Goal: Transaction & Acquisition: Subscribe to service/newsletter

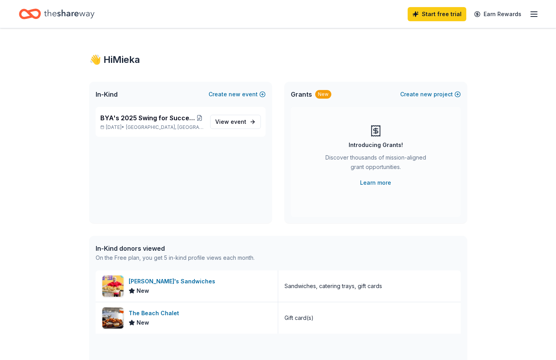
click at [300, 25] on div "Start free trial Earn Rewards" at bounding box center [278, 14] width 556 height 28
click at [345, 30] on div "👋 Hi Mieka In-Kind Create new event BYA's 2025 Swing for Success Charity Golf T…" at bounding box center [278, 302] width 403 height 549
click at [253, 27] on div "Start free trial Earn Rewards" at bounding box center [278, 14] width 556 height 28
click at [222, 121] on span "View event" at bounding box center [230, 121] width 31 height 9
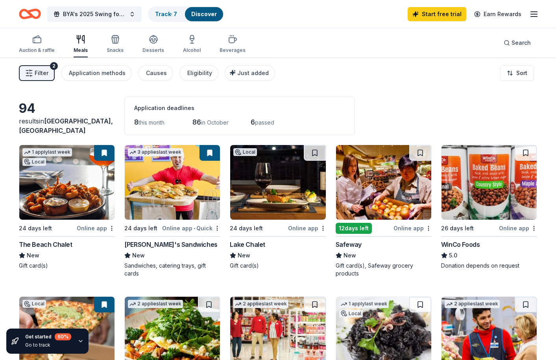
drag, startPoint x: 307, startPoint y: 20, endPoint x: 298, endPoint y: 12, distance: 11.7
click at [307, 20] on div "BYA's 2025 Swing for Success Charity Golf Tournament Track · 7 Discover Start f…" at bounding box center [278, 14] width 518 height 18
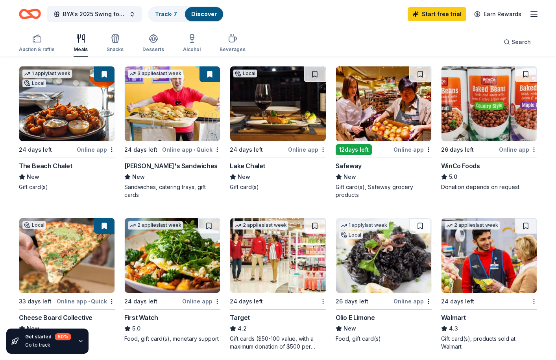
scroll to position [39, 0]
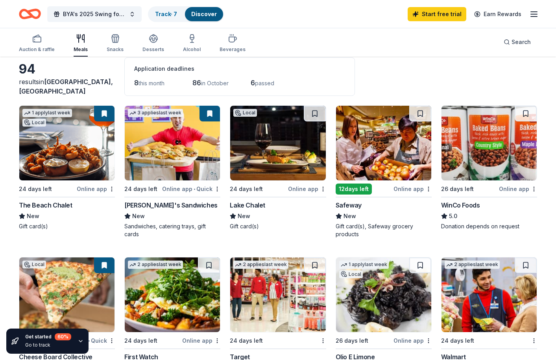
click at [164, 162] on img at bounding box center [172, 143] width 95 height 75
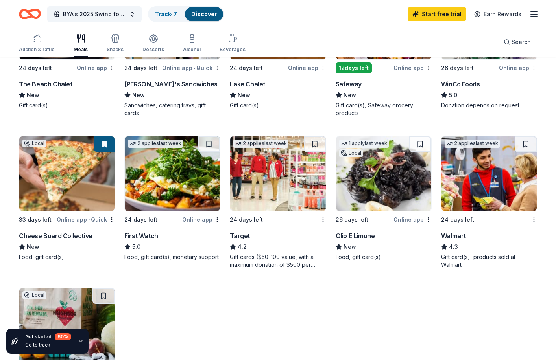
scroll to position [197, 0]
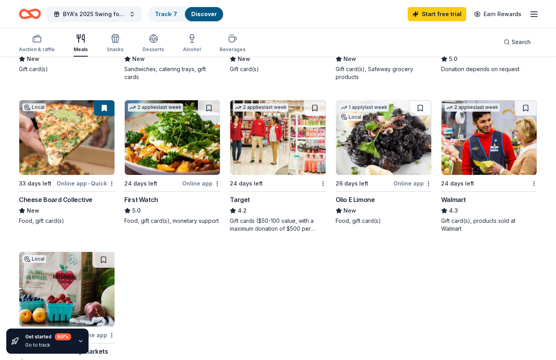
click at [257, 146] on img at bounding box center [277, 137] width 95 height 75
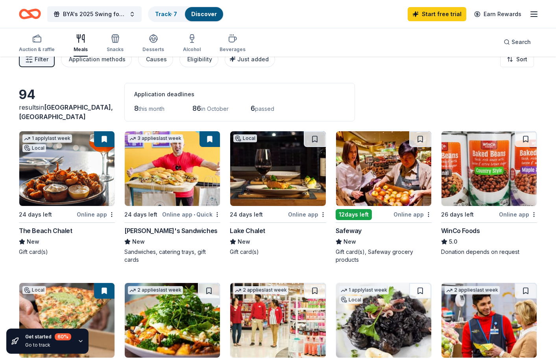
scroll to position [0, 0]
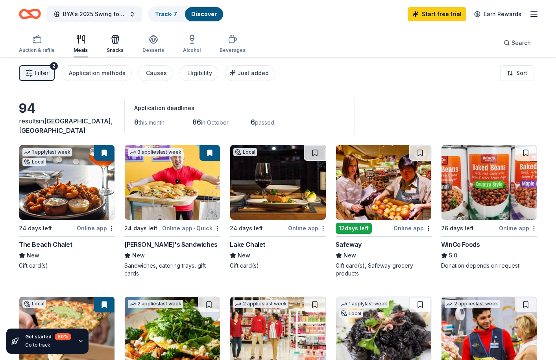
click at [113, 48] on div "Snacks" at bounding box center [115, 50] width 17 height 6
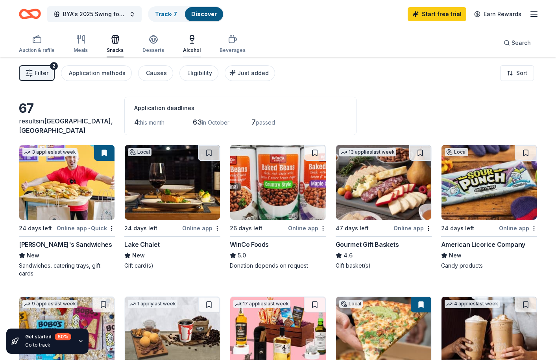
click at [198, 46] on div "Alcohol" at bounding box center [192, 44] width 18 height 19
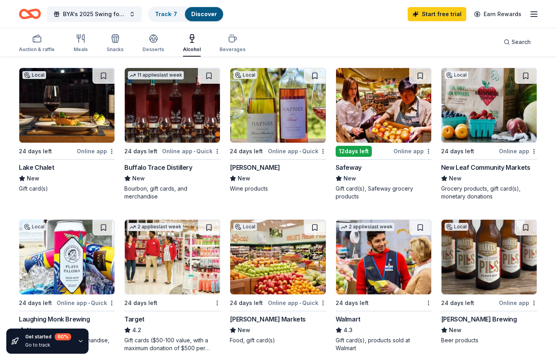
scroll to position [236, 0]
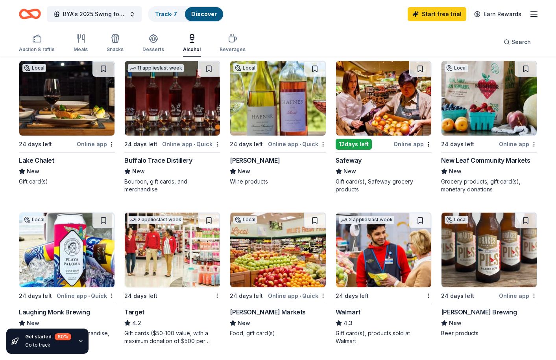
click at [40, 155] on div "Local 24 days left Online app Lake Chalet New Gift card(s)" at bounding box center [67, 123] width 96 height 125
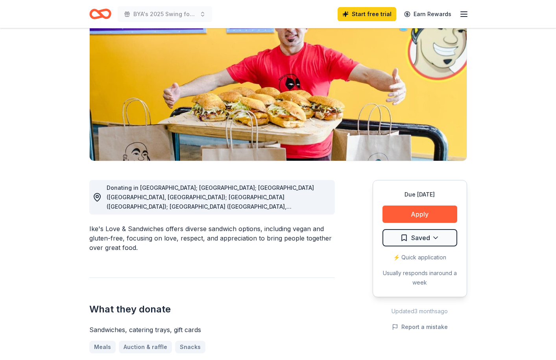
scroll to position [79, 0]
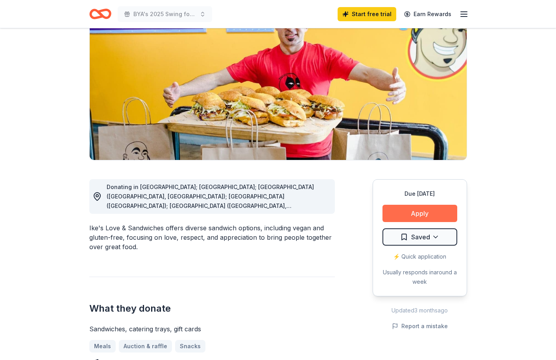
click at [429, 212] on button "Apply" at bounding box center [419, 213] width 75 height 17
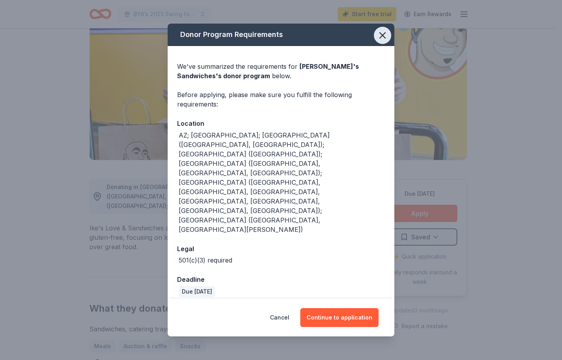
click at [384, 41] on icon "button" at bounding box center [382, 35] width 11 height 11
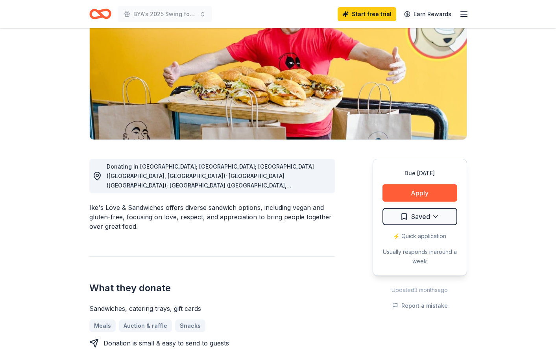
scroll to position [118, 0]
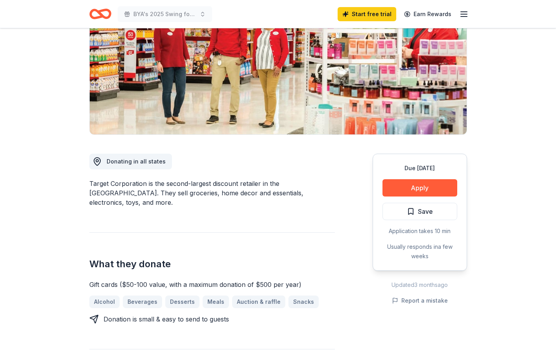
scroll to position [118, 0]
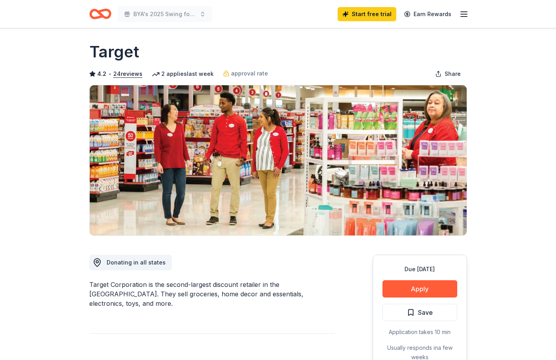
scroll to position [0, 0]
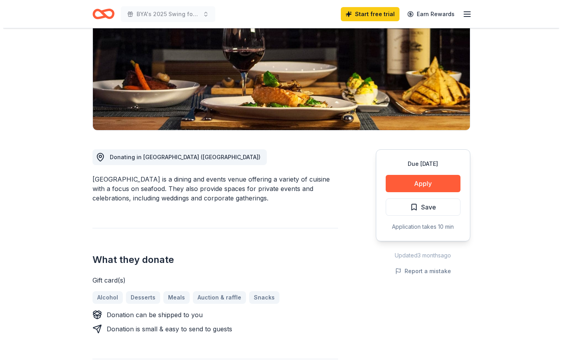
scroll to position [118, 0]
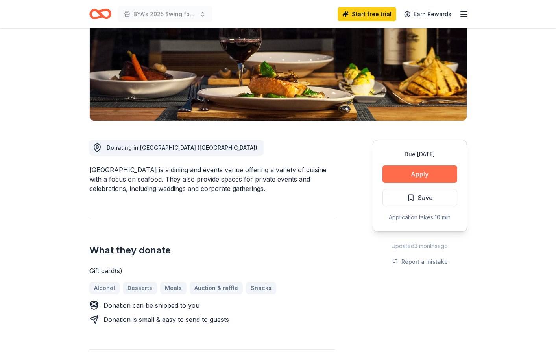
click at [403, 176] on button "Apply" at bounding box center [419, 174] width 75 height 17
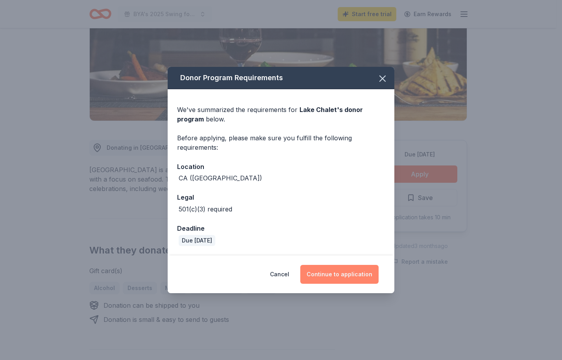
click at [354, 272] on button "Continue to application" at bounding box center [339, 274] width 78 height 19
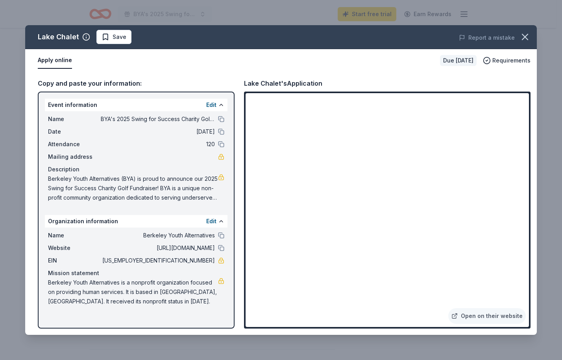
click at [55, 58] on button "Apply online" at bounding box center [55, 60] width 34 height 17
click at [160, 294] on span "Berkeley Youth Alternatives is a nonprofit organization focused on providing hu…" at bounding box center [133, 292] width 170 height 28
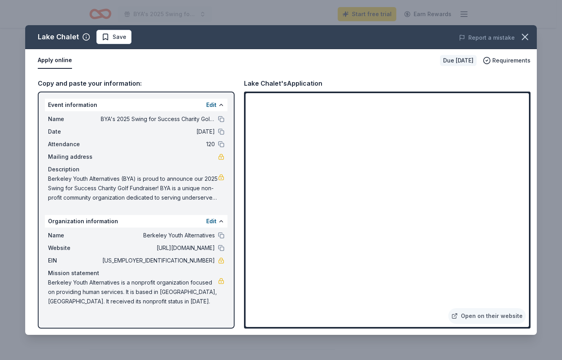
click at [70, 188] on span "Berkeley Youth Alternatives (BYA) is proud to announce our 2025 Swing for Succe…" at bounding box center [133, 188] width 170 height 28
click at [72, 183] on span "Berkeley Youth Alternatives (BYA) is proud to announce our 2025 Swing for Succe…" at bounding box center [133, 188] width 170 height 28
click at [72, 190] on span "Berkeley Youth Alternatives (BYA) is proud to announce our 2025 Swing for Succe…" at bounding box center [133, 188] width 170 height 28
click at [155, 214] on div "Event information Edit Name BYA's 2025 Swing for Success Charity Golf Tournamen…" at bounding box center [136, 210] width 197 height 237
click at [159, 211] on div "Event information Edit Name BYA's 2025 Swing for Success Charity Golf Tournamen…" at bounding box center [136, 210] width 197 height 237
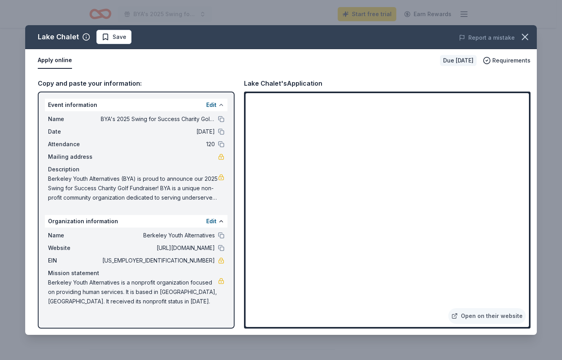
click at [219, 103] on button at bounding box center [221, 105] width 6 height 6
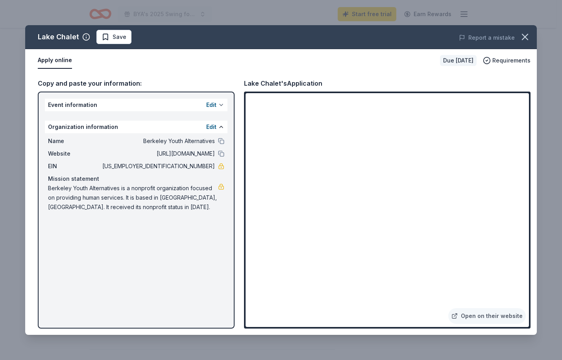
click at [219, 103] on button at bounding box center [221, 105] width 6 height 6
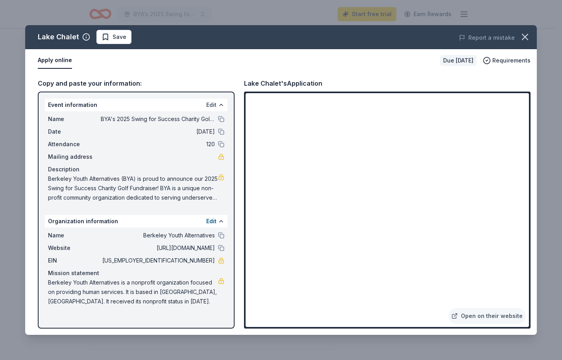
click at [212, 105] on button "Edit" at bounding box center [211, 104] width 10 height 9
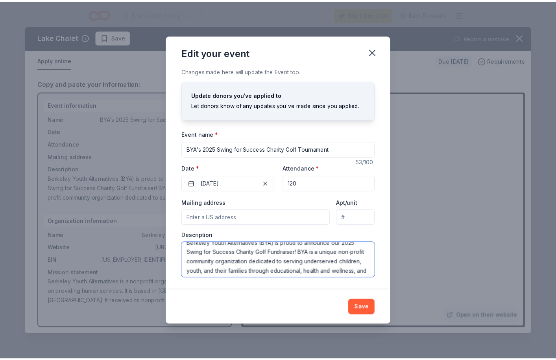
scroll to position [0, 0]
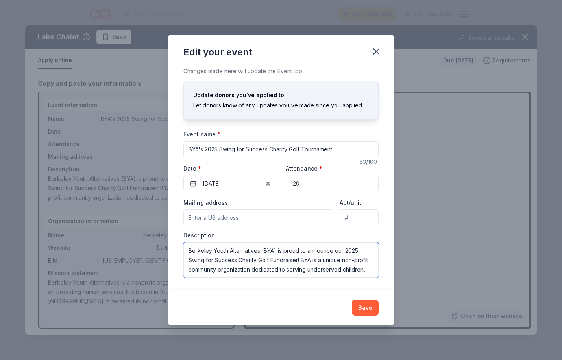
drag, startPoint x: 218, startPoint y: 274, endPoint x: 179, endPoint y: 247, distance: 47.4
click at [179, 247] on div "Changes made here will update the Event too. Update donors you've applied to Le…" at bounding box center [281, 178] width 227 height 224
click at [369, 308] on button "Save" at bounding box center [365, 308] width 27 height 16
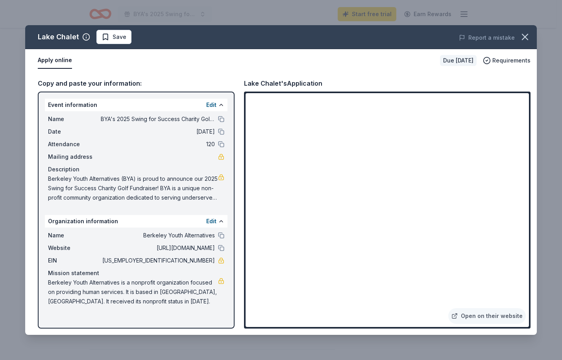
drag, startPoint x: 109, startPoint y: 69, endPoint x: 112, endPoint y: 65, distance: 5.1
click at [111, 66] on div "Apply online Due in 24 days Requirements" at bounding box center [281, 60] width 512 height 23
click at [527, 37] on icon "button" at bounding box center [524, 36] width 11 height 11
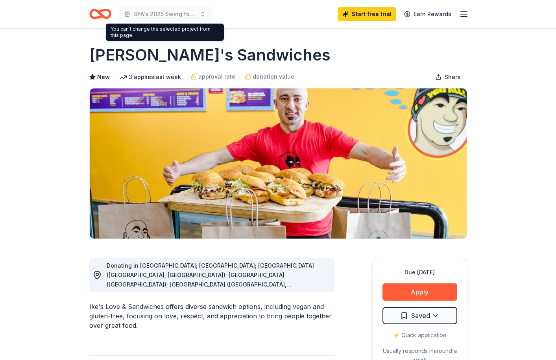
scroll to position [118, 0]
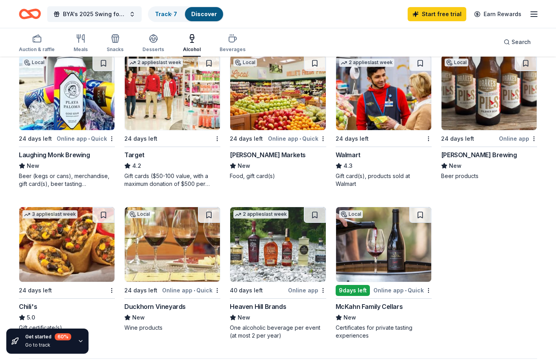
scroll to position [275, 0]
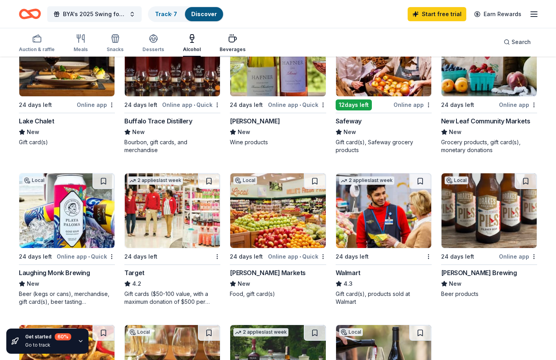
click at [229, 42] on icon "button" at bounding box center [232, 39] width 7 height 5
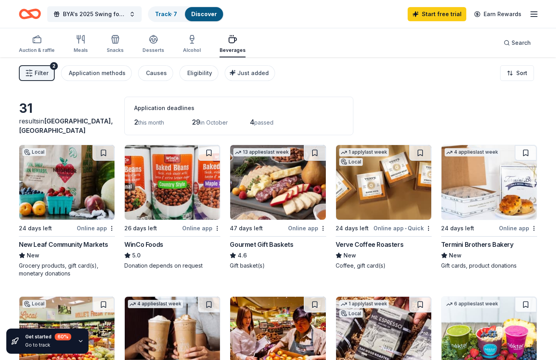
click at [275, 188] on img at bounding box center [277, 182] width 95 height 75
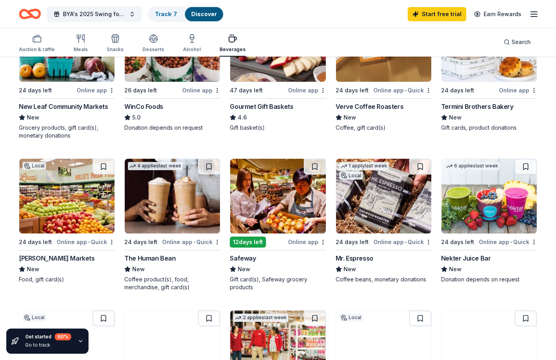
scroll to position [157, 0]
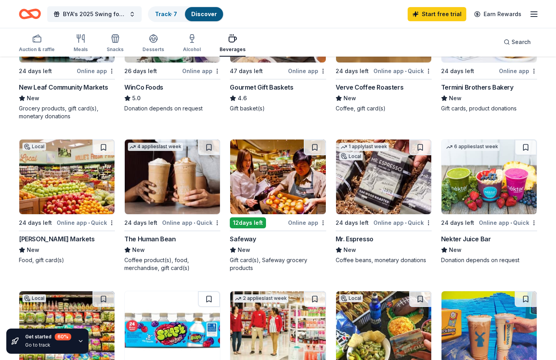
click at [261, 190] on img at bounding box center [277, 177] width 95 height 75
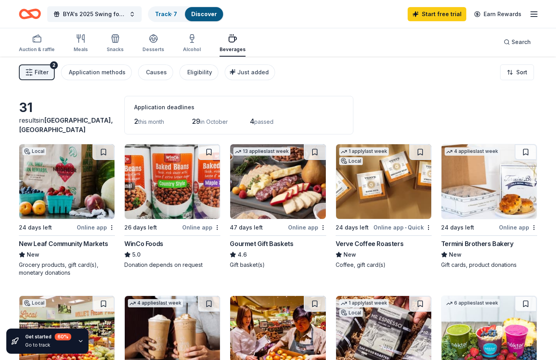
scroll to position [0, 0]
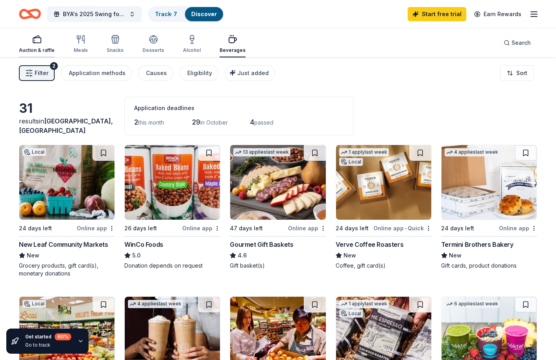
click at [32, 49] on div "Auction & raffle" at bounding box center [37, 50] width 36 height 6
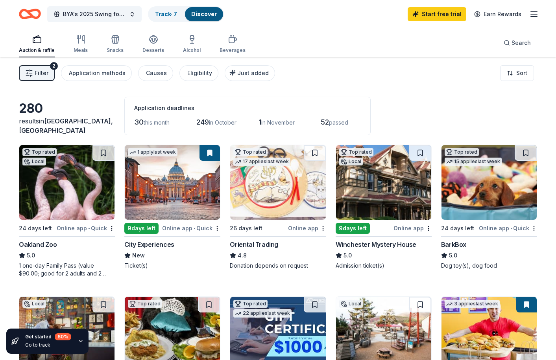
click at [193, 195] on img at bounding box center [172, 182] width 95 height 75
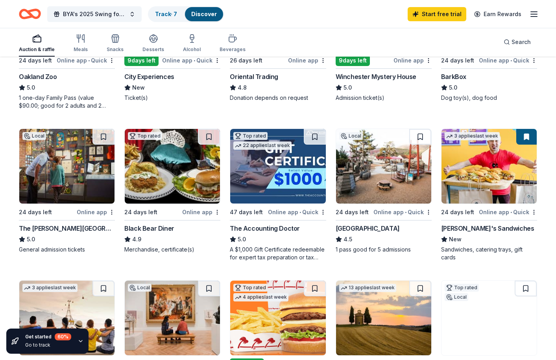
scroll to position [78, 0]
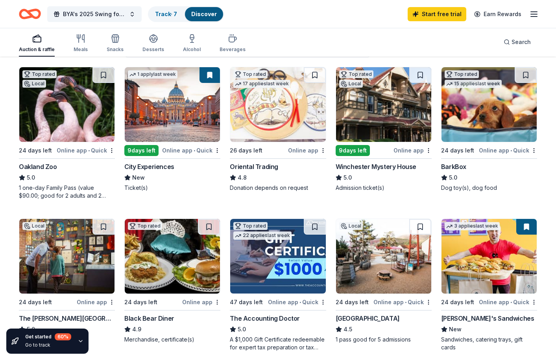
click at [534, 13] on icon "button" at bounding box center [533, 13] width 9 height 9
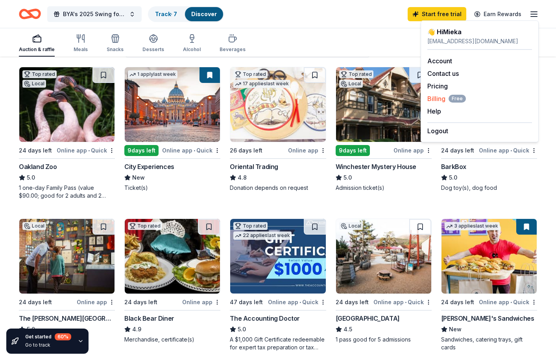
click at [435, 99] on span "Billing Free" at bounding box center [446, 98] width 39 height 9
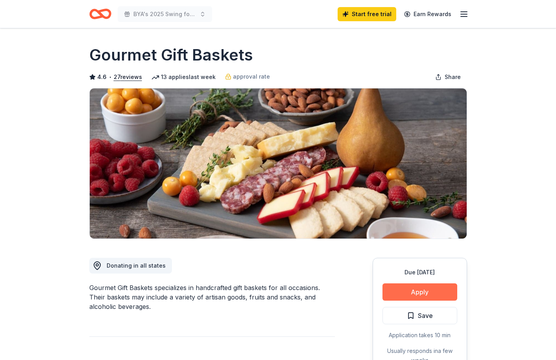
click at [396, 292] on button "Apply" at bounding box center [419, 292] width 75 height 17
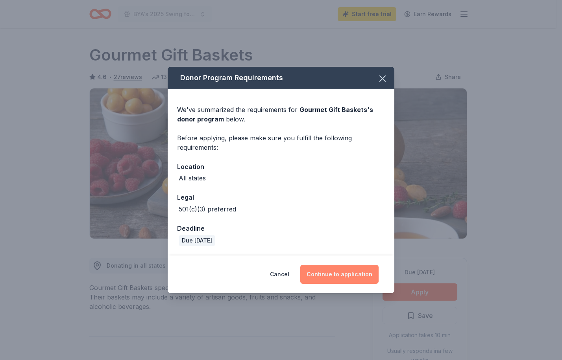
click at [359, 271] on button "Continue to application" at bounding box center [339, 274] width 78 height 19
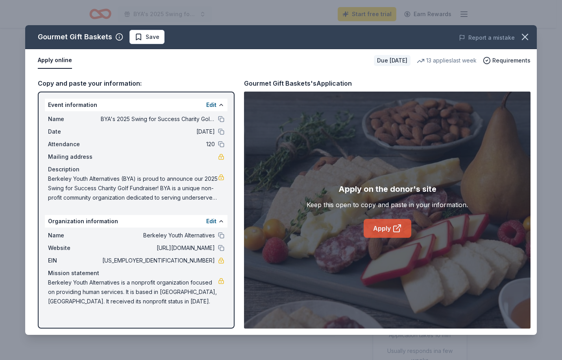
click at [400, 229] on icon at bounding box center [396, 228] width 9 height 9
click at [522, 35] on icon "button" at bounding box center [524, 36] width 11 height 11
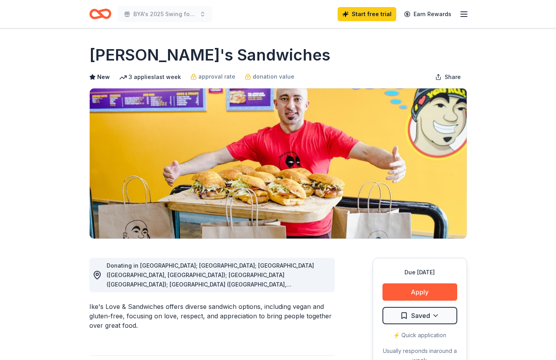
scroll to position [118, 0]
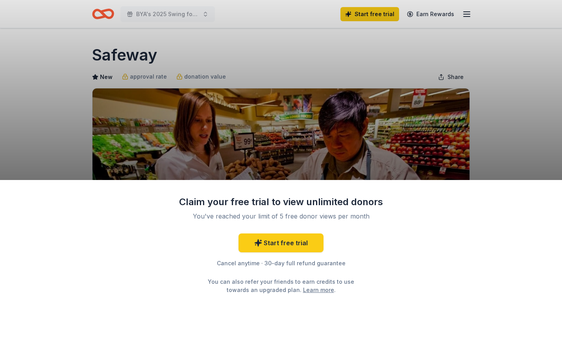
click at [523, 150] on div "Claim your free trial to view unlimited donors You've reached your limit of 5 f…" at bounding box center [281, 180] width 562 height 360
click at [517, 172] on div "Claim your free trial to view unlimited donors You've reached your limit of 5 f…" at bounding box center [281, 180] width 562 height 360
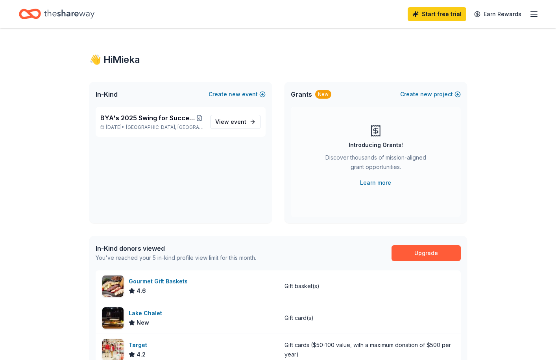
click at [443, 262] on div "In-Kind donors viewed You've reached your 5 in-kind profile view limit for this…" at bounding box center [278, 253] width 378 height 35
click at [442, 255] on link "Upgrade" at bounding box center [426, 254] width 69 height 16
click at [436, 249] on link "Upgrade" at bounding box center [426, 254] width 69 height 16
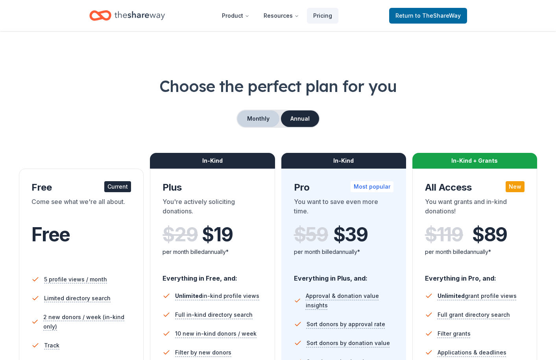
click at [265, 115] on button "Monthly" at bounding box center [258, 119] width 42 height 17
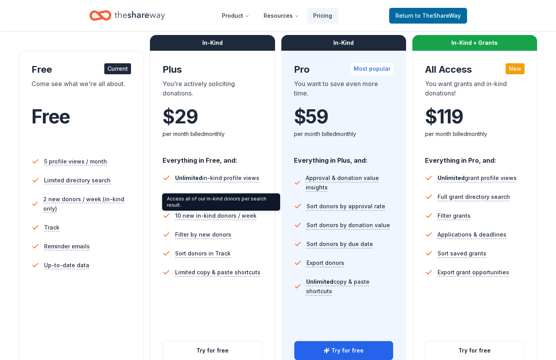
scroll to position [79, 0]
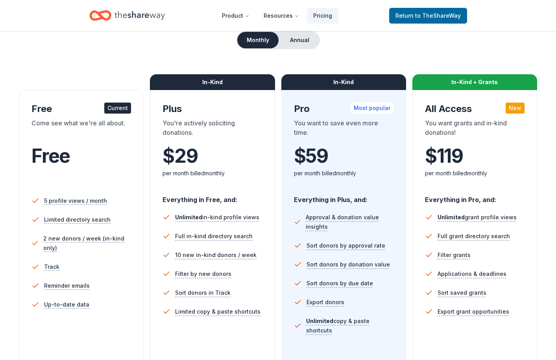
click at [214, 80] on div "In-Kind" at bounding box center [212, 82] width 125 height 16
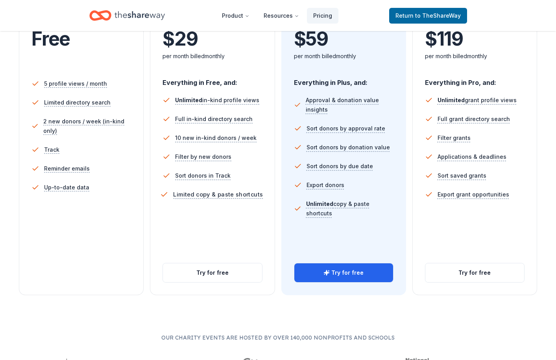
scroll to position [197, 0]
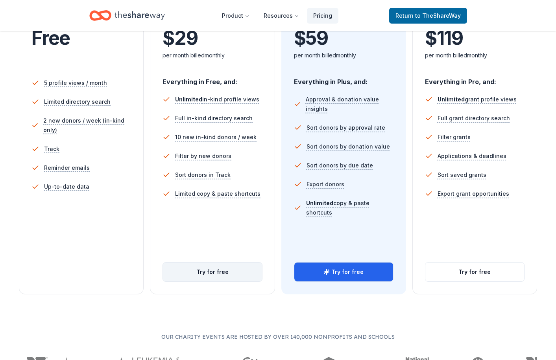
click at [211, 279] on button "Try for free" at bounding box center [212, 272] width 99 height 19
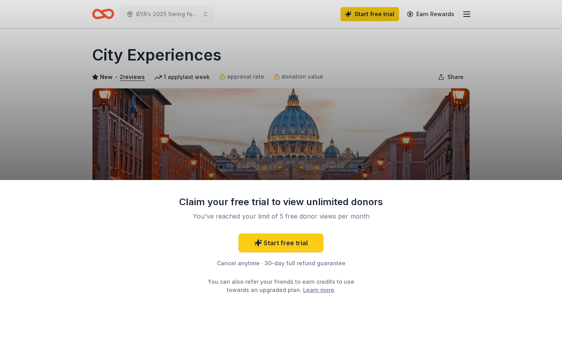
click at [216, 110] on div "Claim your free trial to view unlimited donors You've reached your limit of 5 f…" at bounding box center [281, 180] width 562 height 360
click at [217, 110] on div "Claim your free trial to view unlimited donors You've reached your limit of 5 f…" at bounding box center [281, 180] width 562 height 360
click at [420, 103] on div "Claim your free trial to view unlimited donors You've reached your limit of 5 f…" at bounding box center [281, 180] width 562 height 360
click at [419, 118] on div "Claim your free trial to view unlimited donors You've reached your limit of 5 f…" at bounding box center [281, 180] width 562 height 360
click at [444, 192] on div "Claim your free trial to view unlimited donors You've reached your limit of 5 f…" at bounding box center [281, 270] width 562 height 180
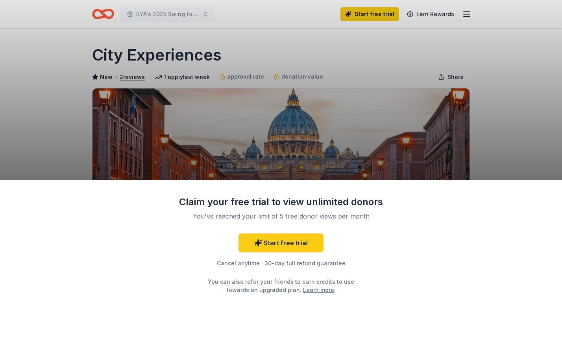
click at [454, 146] on div "Claim your free trial to view unlimited donors You've reached your limit of 5 f…" at bounding box center [281, 180] width 562 height 360
click at [229, 110] on div "Claim your free trial to view unlimited donors You've reached your limit of 5 f…" at bounding box center [281, 180] width 562 height 360
